Goal: Transaction & Acquisition: Purchase product/service

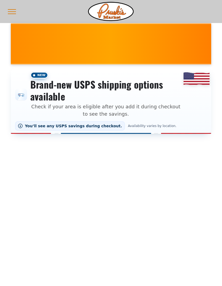
click at [115, 174] on div at bounding box center [111, 288] width 200 height 286
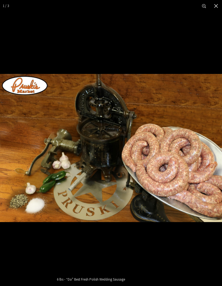
scroll to position [84, 0]
click at [218, 6] on button "Close" at bounding box center [216, 6] width 12 height 12
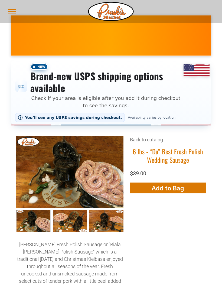
scroll to position [0, 0]
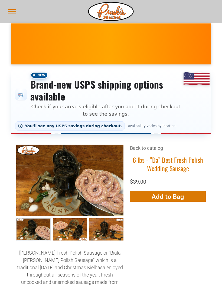
click at [167, 195] on icon "button" at bounding box center [168, 196] width 6 height 9
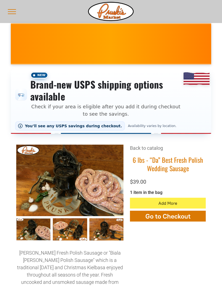
click at [167, 215] on span "Go to Checkout" at bounding box center [167, 216] width 45 height 8
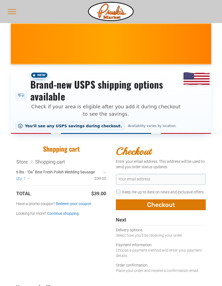
click at [138, 107] on p "Check if your area is eligible after you add it during checkout to see the savi…" at bounding box center [105, 110] width 151 height 15
click at [200, 78] on div "New Brand-new USPS shipping options available Check if your area is eligible af…" at bounding box center [111, 100] width 200 height 65
click at [77, 126] on span "You’ll see any USPS savings during checkout." at bounding box center [73, 126] width 97 height 4
click at [137, 125] on span "Availability varies by location." at bounding box center [152, 126] width 51 height 4
